Goal: Task Accomplishment & Management: Use online tool/utility

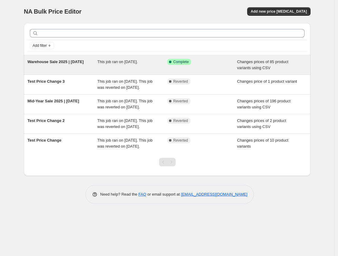
click at [80, 64] on div "Warehouse Sale 2025 | [DATE]" at bounding box center [62, 65] width 70 height 12
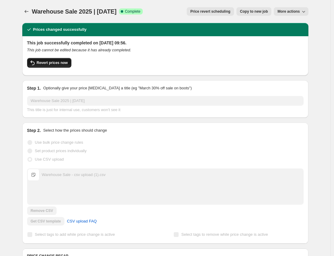
click at [65, 63] on span "Revert prices now" at bounding box center [52, 62] width 31 height 5
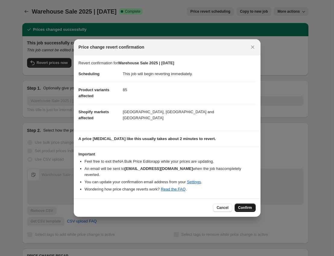
click at [242, 205] on span "Confirm" at bounding box center [246, 207] width 14 height 5
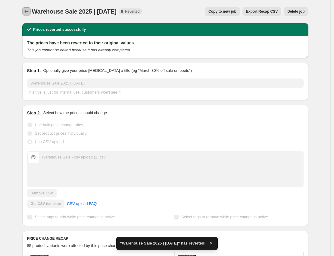
click at [25, 11] on icon "Price change jobs" at bounding box center [27, 11] width 6 height 6
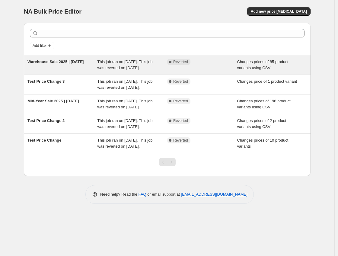
click at [92, 69] on div "Warehouse Sale 2025 | [DATE]" at bounding box center [62, 65] width 70 height 12
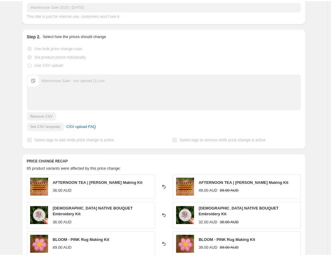
scroll to position [219, 0]
